Goal: Task Accomplishment & Management: Use online tool/utility

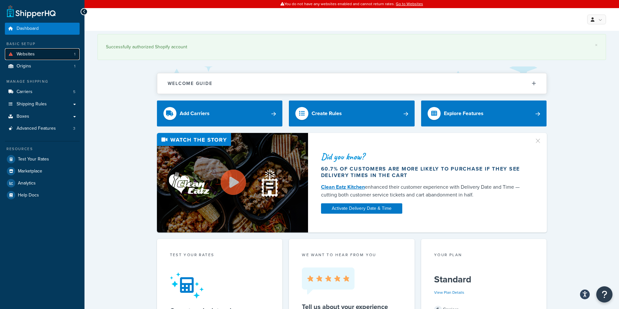
click at [45, 54] on link "Websites 1" at bounding box center [42, 54] width 75 height 12
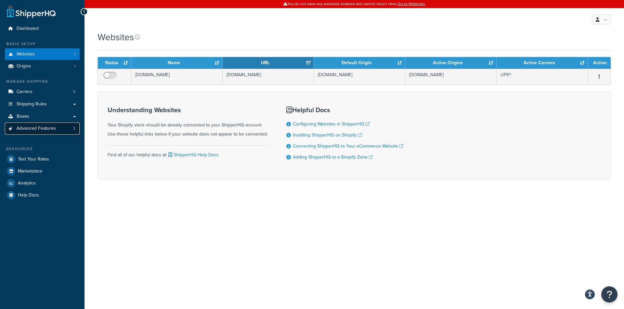
click at [32, 129] on span "Advanced Features" at bounding box center [36, 129] width 39 height 6
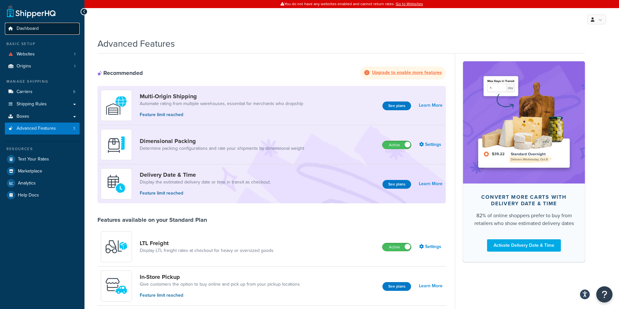
click at [30, 30] on span "Dashboard" at bounding box center [28, 29] width 22 height 6
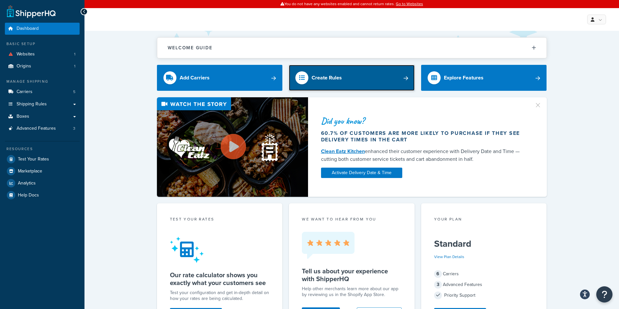
click at [401, 78] on link "Create Rules" at bounding box center [352, 78] width 126 height 26
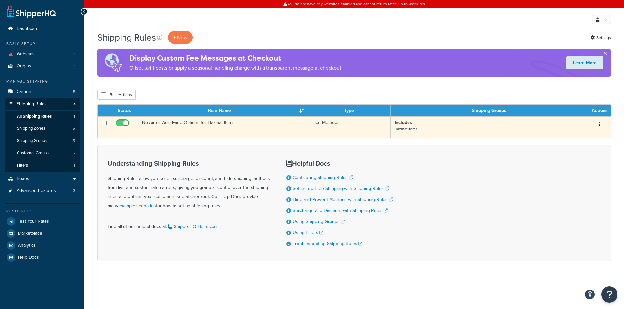
click at [598, 124] on icon "button" at bounding box center [598, 124] width 1 height 5
click at [566, 138] on link "Edit" at bounding box center [577, 136] width 51 height 13
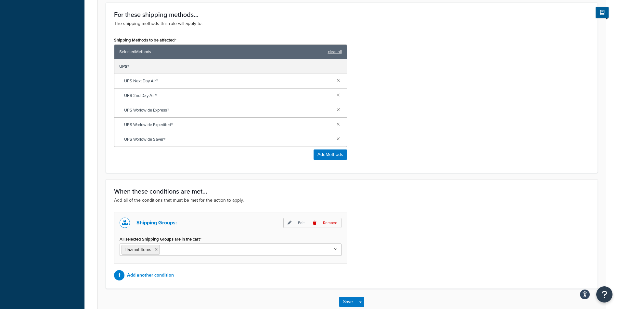
scroll to position [273, 0]
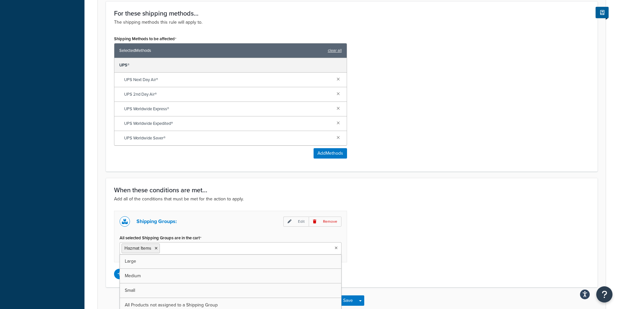
click at [335, 250] on icon at bounding box center [335, 248] width 3 height 4
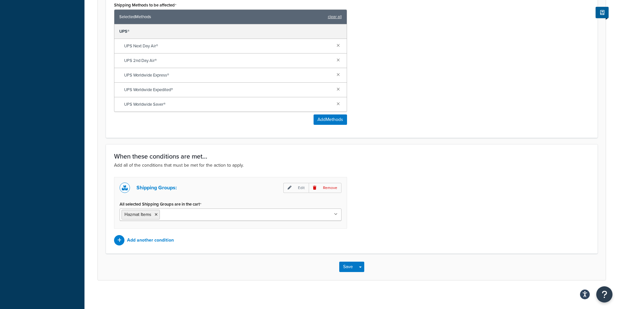
scroll to position [312, 0]
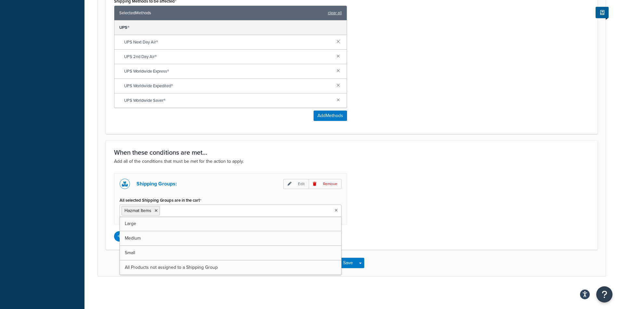
click at [337, 210] on icon at bounding box center [335, 211] width 3 height 4
click at [409, 211] on div "Shipping Groups: Edit Remove All selected Shipping Groups are in the cart Hazma…" at bounding box center [351, 207] width 485 height 69
click at [400, 190] on div "Shipping Groups: Edit Remove All selected Shipping Groups are in the cart Hazma…" at bounding box center [351, 207] width 485 height 69
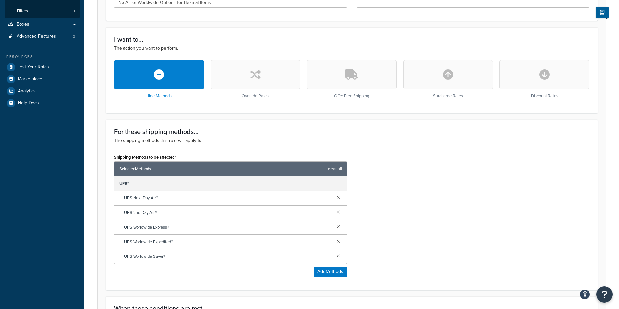
scroll to position [154, 0]
